Goal: Information Seeking & Learning: Check status

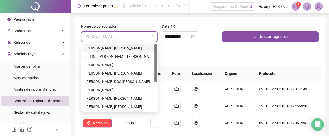
click at [122, 47] on div "[PERSON_NAME] [PERSON_NAME]" at bounding box center [119, 48] width 68 height 6
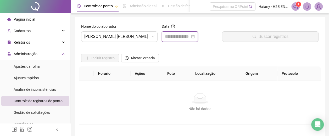
click at [176, 35] on input at bounding box center [177, 37] width 25 height 6
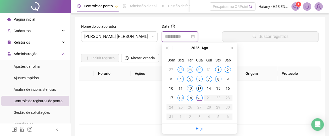
type input "**********"
click at [188, 97] on div "19" at bounding box center [190, 98] width 6 height 6
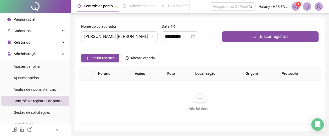
click at [233, 38] on button "Buscar registros" at bounding box center [270, 36] width 97 height 10
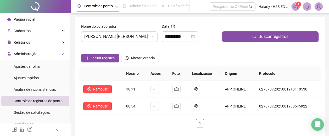
click at [111, 37] on span "[PERSON_NAME] [PERSON_NAME]" at bounding box center [119, 37] width 70 height 10
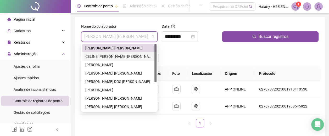
click at [94, 54] on div "CELINE [PERSON_NAME] [PERSON_NAME]" at bounding box center [119, 57] width 68 height 6
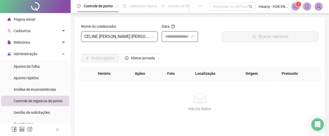
click at [184, 35] on input at bounding box center [177, 37] width 25 height 6
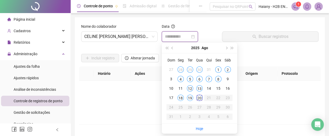
type input "**********"
click at [190, 98] on div "19" at bounding box center [190, 98] width 6 height 6
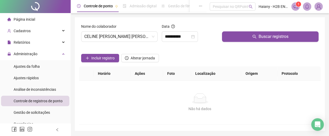
click at [248, 34] on button "Buscar registros" at bounding box center [270, 36] width 97 height 10
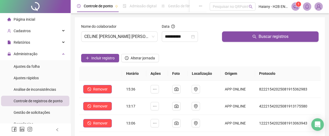
click at [130, 36] on span "CELINE [PERSON_NAME] [PERSON_NAME]" at bounding box center [119, 37] width 70 height 10
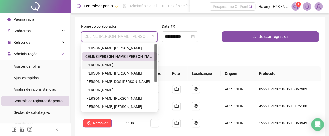
click at [110, 64] on div "[PERSON_NAME]" at bounding box center [119, 65] width 68 height 6
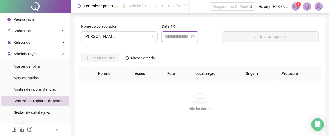
click at [188, 37] on input at bounding box center [177, 37] width 25 height 6
type input "**********"
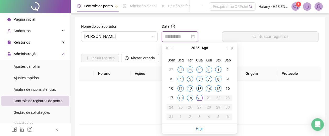
type input "**********"
click at [192, 98] on div "19" at bounding box center [190, 98] width 6 height 6
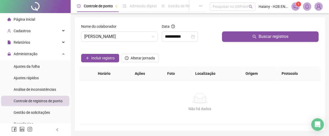
click at [243, 37] on button "Buscar registros" at bounding box center [270, 36] width 97 height 10
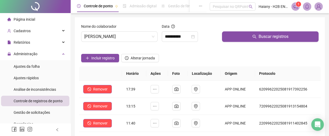
click at [117, 37] on span "[PERSON_NAME]" at bounding box center [119, 37] width 70 height 10
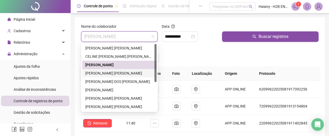
click at [103, 71] on div "[PERSON_NAME] [PERSON_NAME]" at bounding box center [119, 73] width 68 height 6
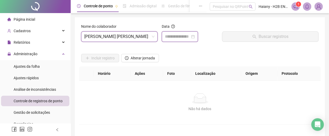
click at [175, 34] on input at bounding box center [177, 37] width 25 height 6
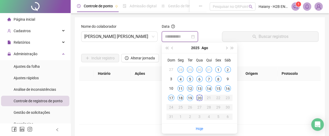
type input "**********"
click at [190, 98] on div "19" at bounding box center [190, 98] width 6 height 6
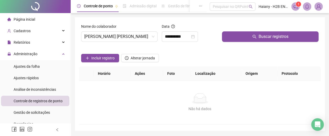
click at [231, 33] on button "Buscar registros" at bounding box center [270, 36] width 97 height 10
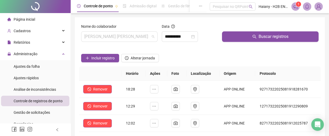
click at [114, 36] on span "[PERSON_NAME] [PERSON_NAME]" at bounding box center [119, 37] width 70 height 10
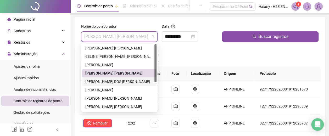
click at [104, 81] on div "[PERSON_NAME] DOS [PERSON_NAME]" at bounding box center [119, 82] width 68 height 6
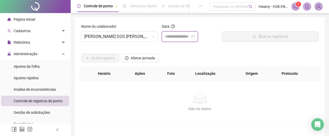
click at [173, 35] on input at bounding box center [177, 37] width 25 height 6
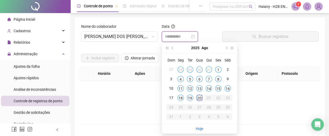
type input "**********"
click at [191, 97] on div "19" at bounding box center [190, 98] width 6 height 6
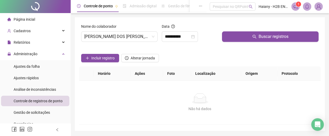
click at [244, 35] on button "Buscar registros" at bounding box center [270, 36] width 97 height 10
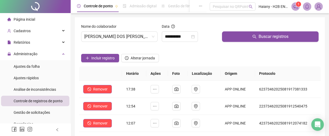
click at [108, 35] on span "[PERSON_NAME] DOS [PERSON_NAME]" at bounding box center [119, 37] width 70 height 10
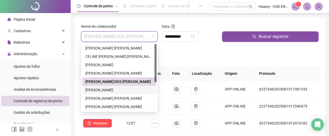
click at [100, 90] on div "[PERSON_NAME]" at bounding box center [119, 90] width 68 height 6
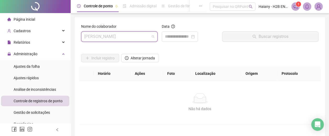
click at [105, 35] on span "[PERSON_NAME]" at bounding box center [119, 37] width 70 height 10
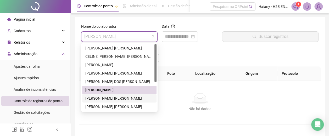
click at [95, 97] on div "[PERSON_NAME] [PERSON_NAME]" at bounding box center [119, 99] width 68 height 6
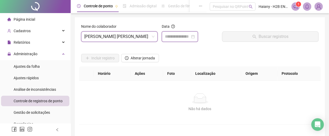
click at [178, 34] on input at bounding box center [177, 37] width 25 height 6
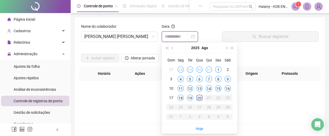
type input "**********"
click at [190, 98] on div "19" at bounding box center [190, 98] width 6 height 6
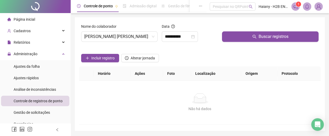
click at [236, 36] on button "Buscar registros" at bounding box center [270, 36] width 97 height 10
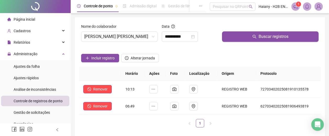
click at [119, 36] on span "[PERSON_NAME] [PERSON_NAME]" at bounding box center [119, 37] width 70 height 10
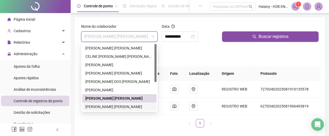
click at [106, 108] on div "[PERSON_NAME] [PERSON_NAME]" at bounding box center [119, 107] width 68 height 6
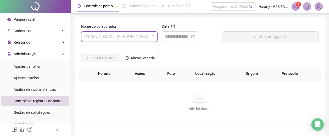
click at [116, 35] on span "[PERSON_NAME] [PERSON_NAME]" at bounding box center [119, 37] width 70 height 10
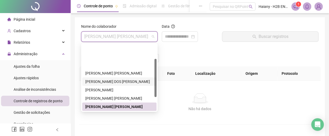
scroll to position [50, 0]
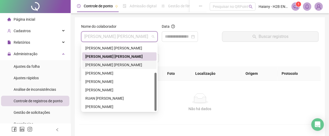
click at [103, 64] on div "[PERSON_NAME] [PERSON_NAME]" at bounding box center [119, 65] width 68 height 6
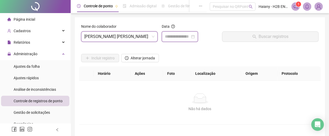
click at [176, 37] on input at bounding box center [177, 37] width 25 height 6
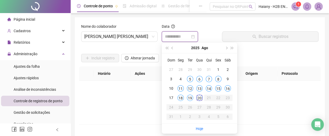
type input "**********"
click at [190, 97] on div "19" at bounding box center [190, 98] width 6 height 6
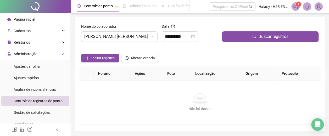
click at [240, 36] on button "Buscar registros" at bounding box center [270, 36] width 97 height 10
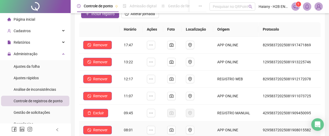
scroll to position [52, 0]
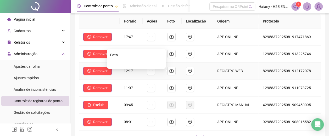
click at [137, 63] on img at bounding box center [137, 63] width 0 height 0
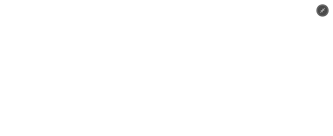
click at [322, 10] on icon "Minimize image" at bounding box center [322, 10] width 5 height 5
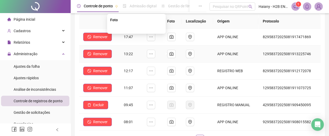
click at [173, 53] on icon "camera" at bounding box center [172, 54] width 4 height 4
click at [173, 37] on icon "camera" at bounding box center [172, 36] width 4 height 3
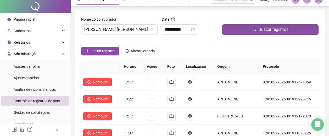
scroll to position [0, 0]
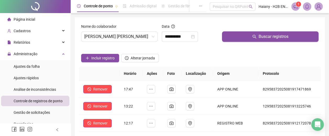
click at [128, 39] on span "[PERSON_NAME] [PERSON_NAME]" at bounding box center [119, 37] width 70 height 10
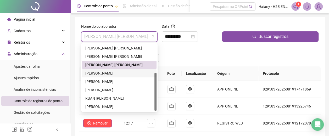
click at [106, 72] on div "[PERSON_NAME]" at bounding box center [119, 73] width 68 height 6
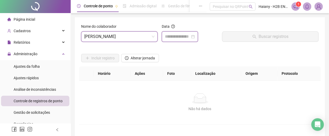
click at [185, 36] on input at bounding box center [177, 37] width 25 height 6
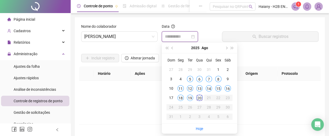
type input "**********"
click at [190, 98] on div "19" at bounding box center [190, 98] width 6 height 6
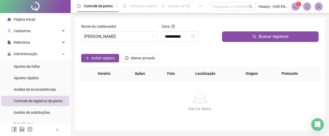
click at [236, 36] on button "Buscar registros" at bounding box center [270, 36] width 97 height 10
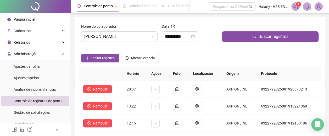
click at [97, 34] on span "[PERSON_NAME]" at bounding box center [119, 37] width 70 height 10
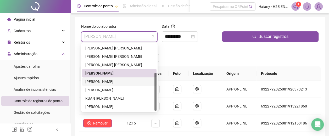
click at [92, 83] on div "[PERSON_NAME]" at bounding box center [119, 82] width 68 height 6
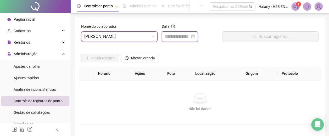
click at [180, 35] on input at bounding box center [177, 37] width 25 height 6
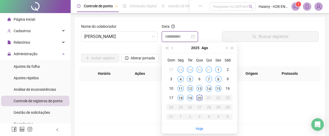
type input "**********"
drag, startPoint x: 190, startPoint y: 97, endPoint x: 209, endPoint y: 72, distance: 31.1
click at [190, 97] on div "19" at bounding box center [190, 98] width 6 height 6
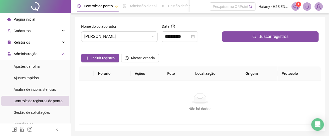
click at [235, 39] on button "Buscar registros" at bounding box center [270, 36] width 97 height 10
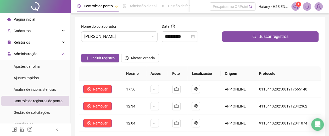
click at [122, 38] on span "[PERSON_NAME]" at bounding box center [119, 37] width 70 height 10
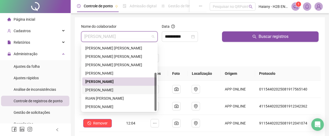
click at [97, 88] on div "[PERSON_NAME]" at bounding box center [119, 90] width 68 height 6
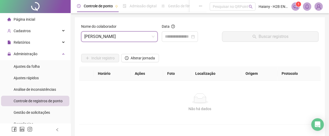
click at [188, 33] on div at bounding box center [180, 36] width 36 height 10
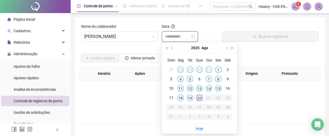
type input "**********"
click at [189, 97] on div "19" at bounding box center [190, 98] width 6 height 6
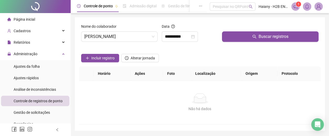
click at [249, 30] on div at bounding box center [270, 28] width 97 height 8
click at [247, 35] on button "Buscar registros" at bounding box center [270, 36] width 97 height 10
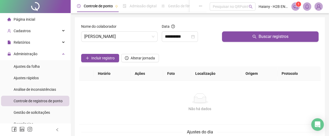
click at [248, 36] on button "Buscar registros" at bounding box center [270, 36] width 97 height 10
click at [122, 38] on span "[PERSON_NAME]" at bounding box center [119, 37] width 70 height 10
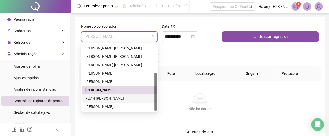
click at [117, 96] on div "RUAN [PERSON_NAME]" at bounding box center [119, 99] width 68 height 6
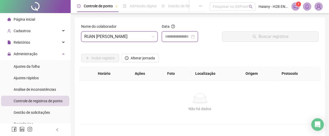
click at [183, 38] on input at bounding box center [177, 37] width 25 height 6
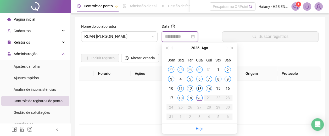
type input "**********"
click at [189, 98] on div "19" at bounding box center [190, 98] width 6 height 6
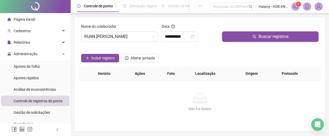
click at [239, 36] on button "Buscar registros" at bounding box center [270, 36] width 97 height 10
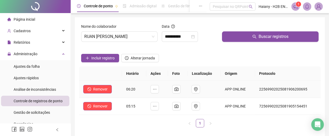
click at [179, 91] on icon "camera" at bounding box center [177, 89] width 4 height 4
click at [118, 34] on span "RUAN [PERSON_NAME]" at bounding box center [119, 37] width 70 height 10
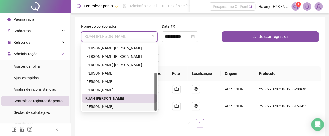
click at [102, 106] on div "[PERSON_NAME]" at bounding box center [119, 107] width 68 height 6
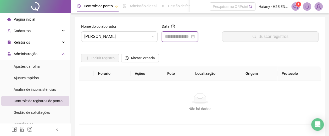
click at [180, 34] on input at bounding box center [177, 37] width 25 height 6
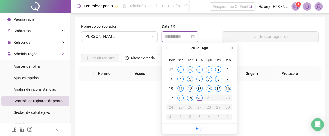
type input "**********"
click at [190, 98] on div "19" at bounding box center [190, 98] width 6 height 6
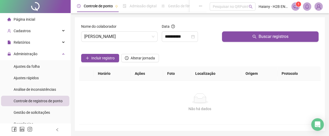
click at [251, 37] on button "Buscar registros" at bounding box center [270, 36] width 97 height 10
